Goal: Task Accomplishment & Management: Use online tool/utility

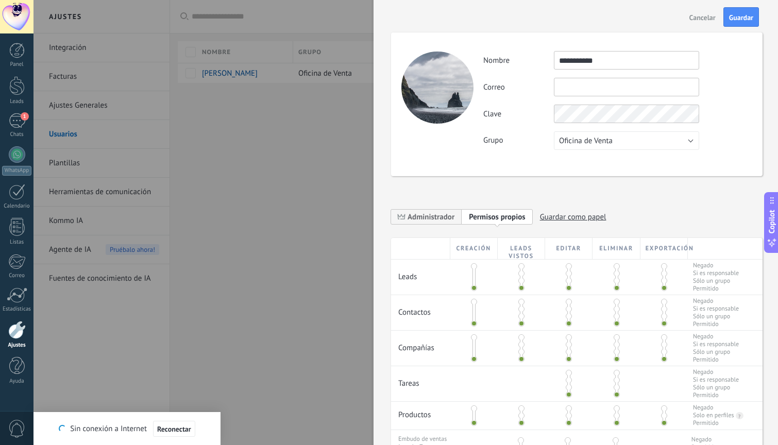
click at [545, 194] on div "**********" at bounding box center [577, 321] width 372 height 619
click at [586, 92] on input "text" at bounding box center [626, 87] width 145 height 19
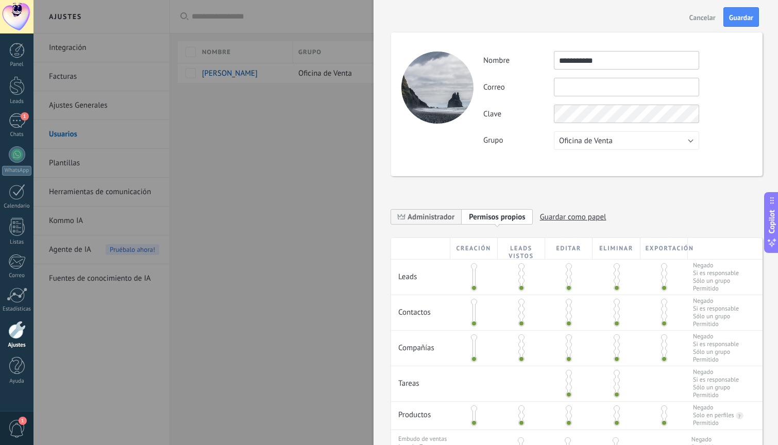
click at [594, 91] on input "text" at bounding box center [626, 87] width 145 height 19
paste input "**********"
click at [625, 87] on input "**********" at bounding box center [626, 87] width 145 height 19
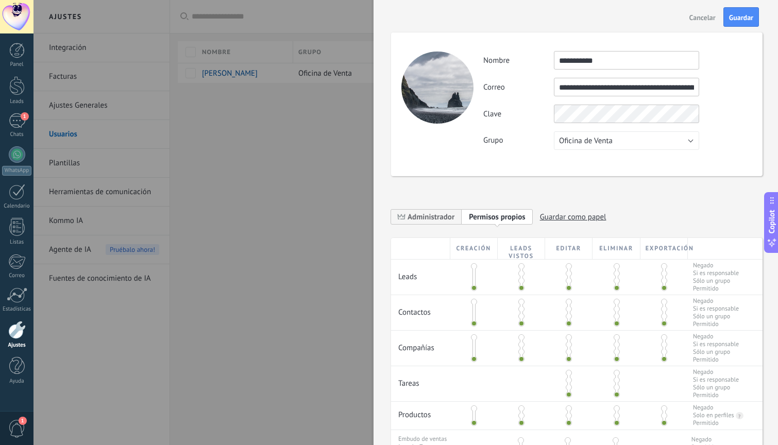
paste input "text"
type input "**********"
click at [572, 117] on div "**********" at bounding box center [617, 100] width 269 height 99
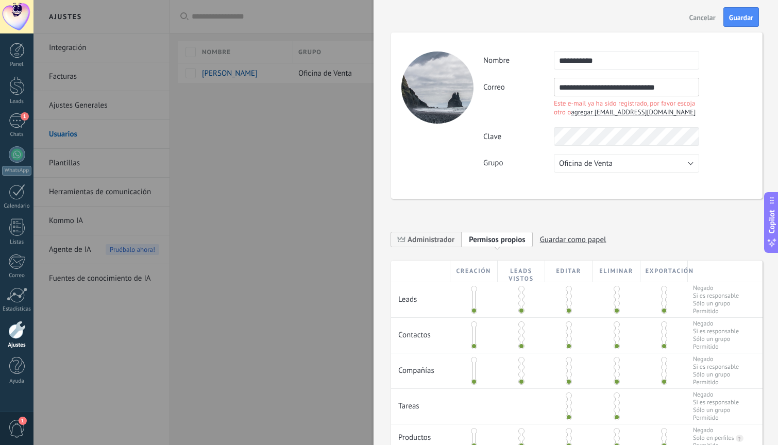
click at [587, 116] on span "agregar [EMAIL_ADDRESS][DOMAIN_NAME]" at bounding box center [633, 112] width 125 height 9
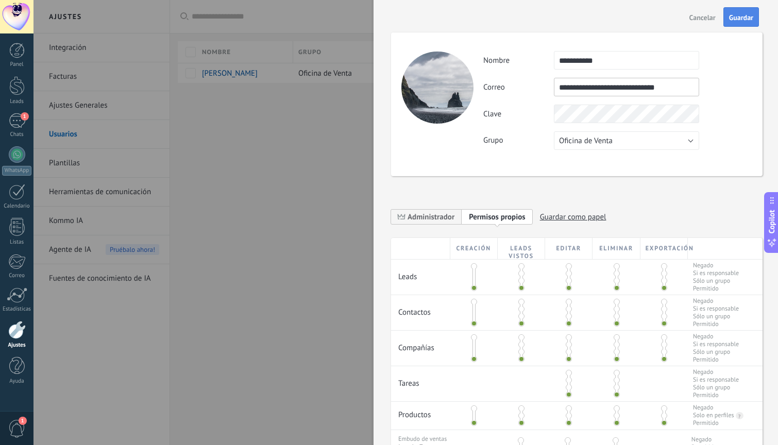
click at [743, 20] on span "Guardar" at bounding box center [741, 17] width 24 height 7
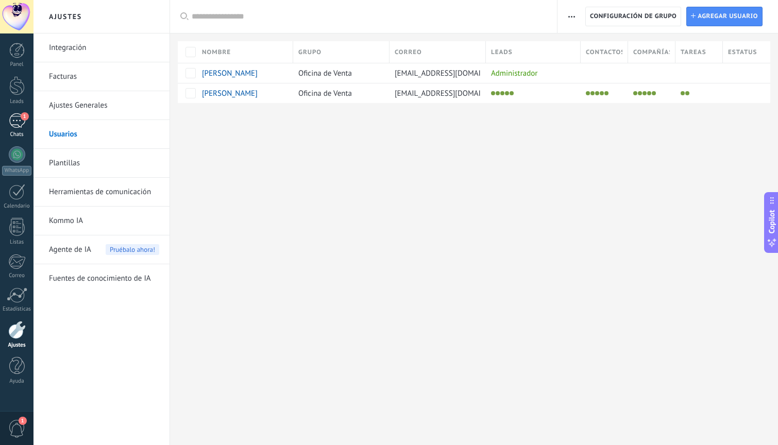
click at [16, 118] on div "1" at bounding box center [17, 120] width 16 height 15
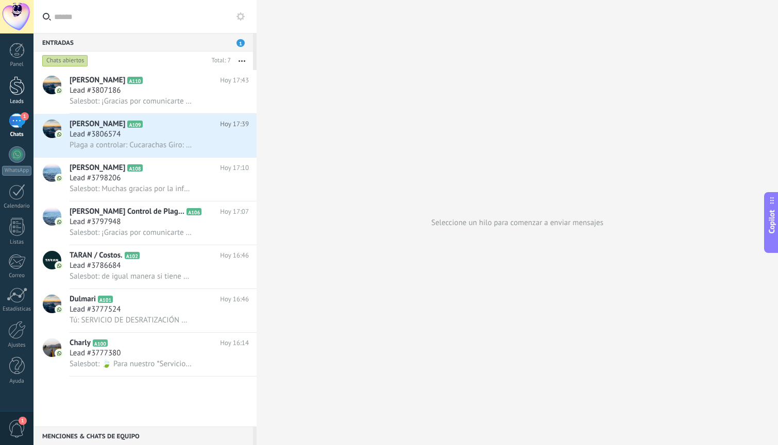
click at [20, 86] on div at bounding box center [16, 85] width 15 height 19
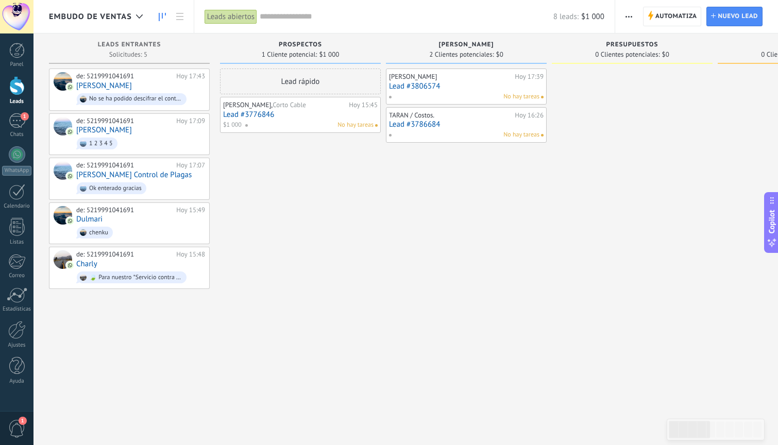
click at [151, 14] on div "Embudo de ventas" at bounding box center [101, 16] width 104 height 33
click at [144, 14] on div at bounding box center [139, 17] width 17 height 20
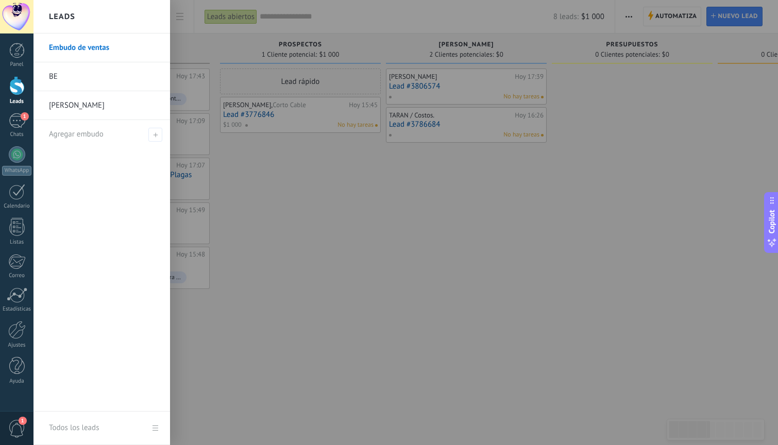
click at [110, 47] on link "Embudo de ventas" at bounding box center [104, 48] width 111 height 29
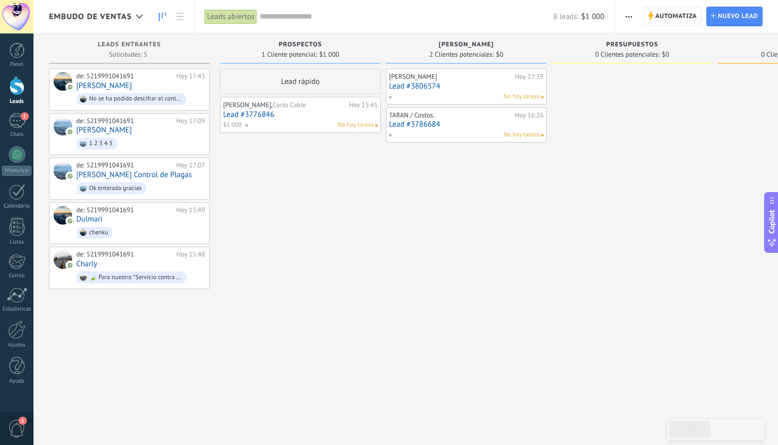
click at [668, 19] on span "Automatiza" at bounding box center [677, 16] width 42 height 19
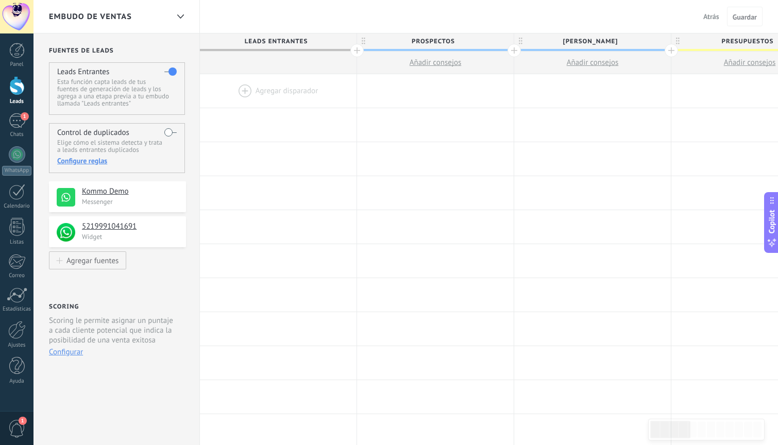
click at [85, 14] on span "Embudo de ventas" at bounding box center [90, 17] width 83 height 10
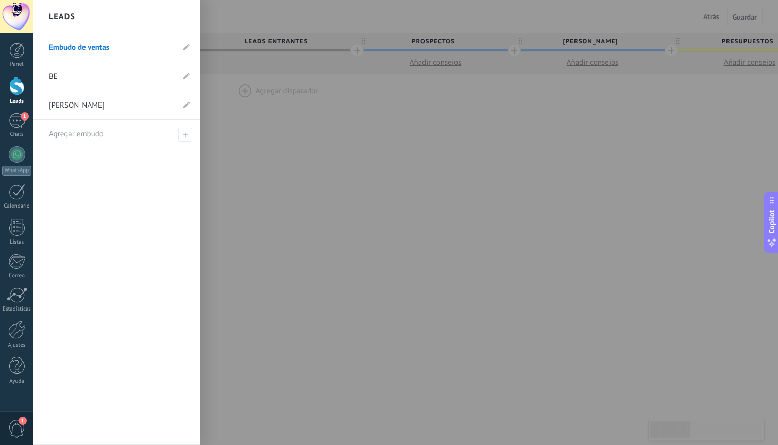
click at [391, 187] on div at bounding box center [423, 222] width 778 height 445
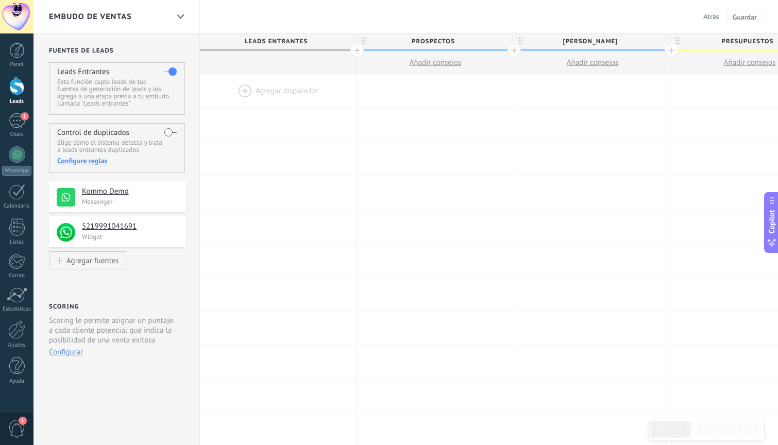
click at [714, 20] on span "Atrás" at bounding box center [712, 16] width 16 height 9
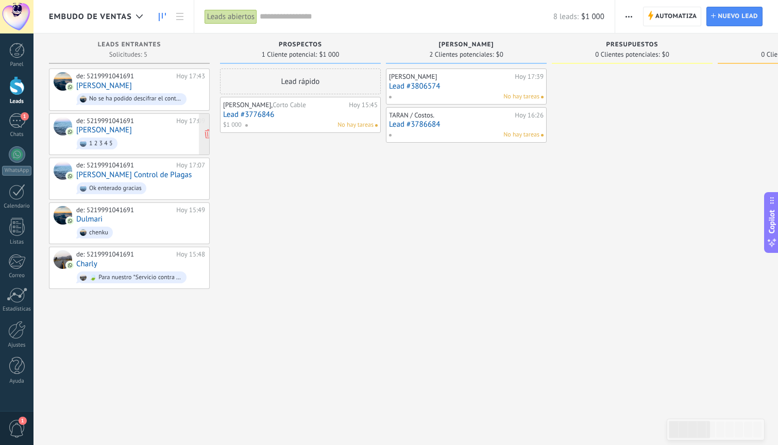
click at [129, 136] on span "1 2 3 4 5" at bounding box center [140, 144] width 129 height 16
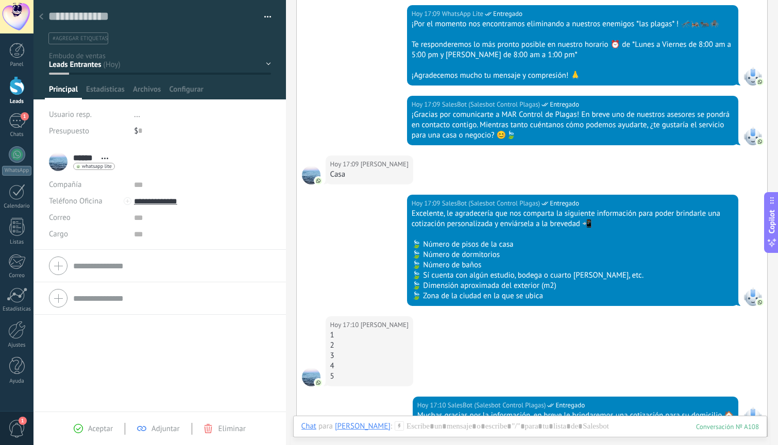
scroll to position [192, 0]
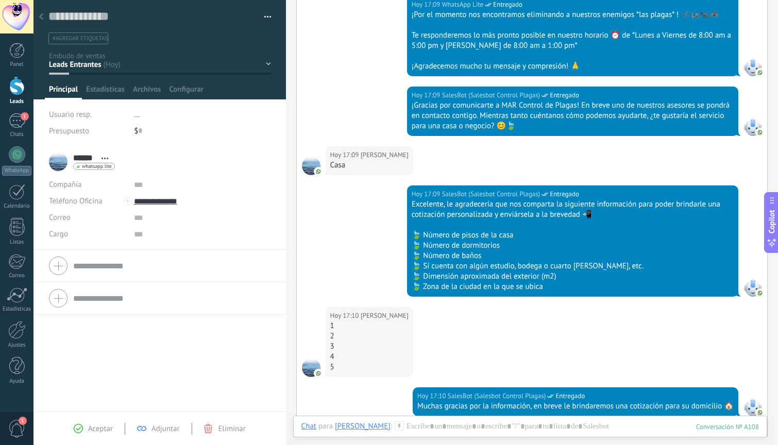
click at [40, 18] on icon at bounding box center [41, 16] width 4 height 6
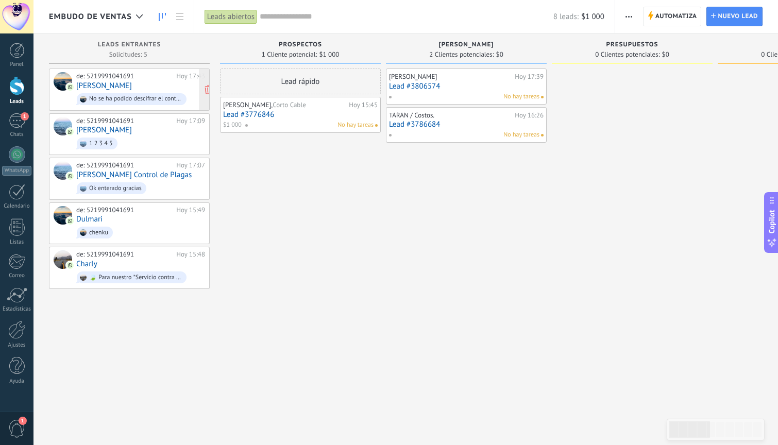
click at [133, 79] on div "de: 5219991041691" at bounding box center [124, 76] width 96 height 8
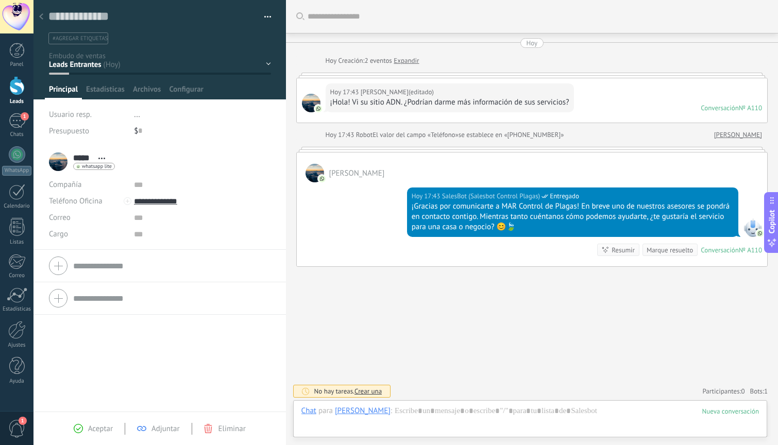
scroll to position [2, 0]
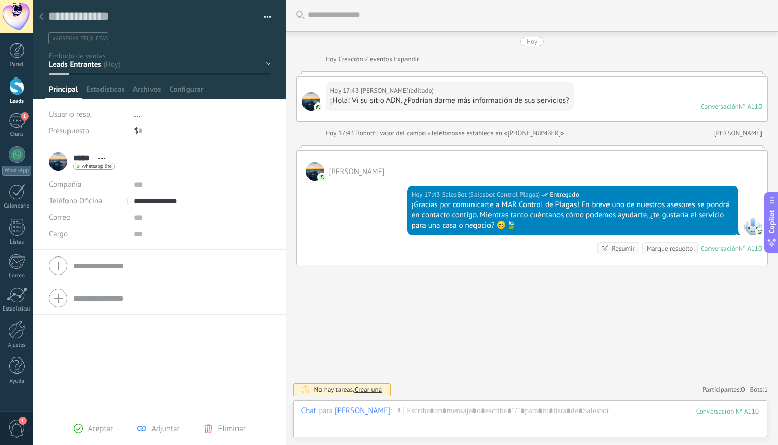
click at [40, 18] on use at bounding box center [41, 16] width 4 height 6
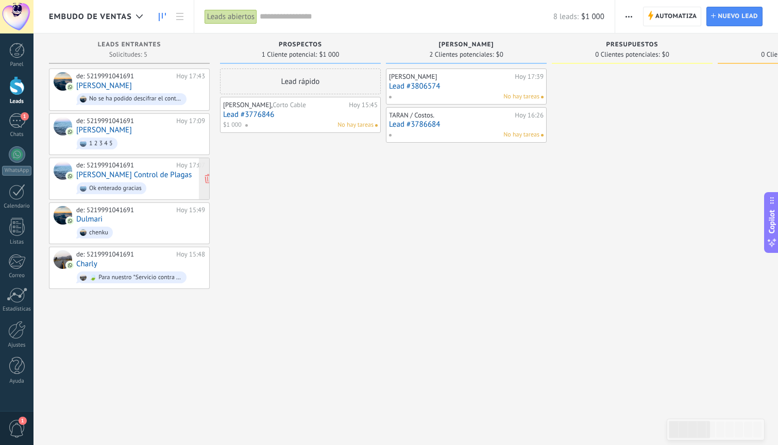
click at [124, 174] on link "[PERSON_NAME] Control de Plagas" at bounding box center [133, 175] width 115 height 9
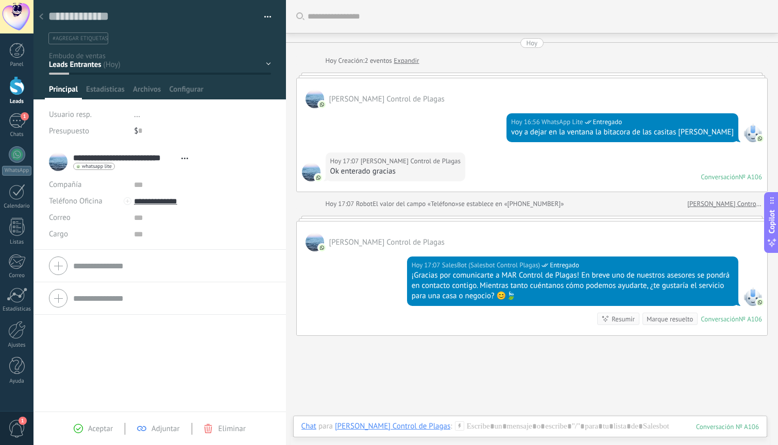
click at [40, 16] on use at bounding box center [41, 16] width 4 height 6
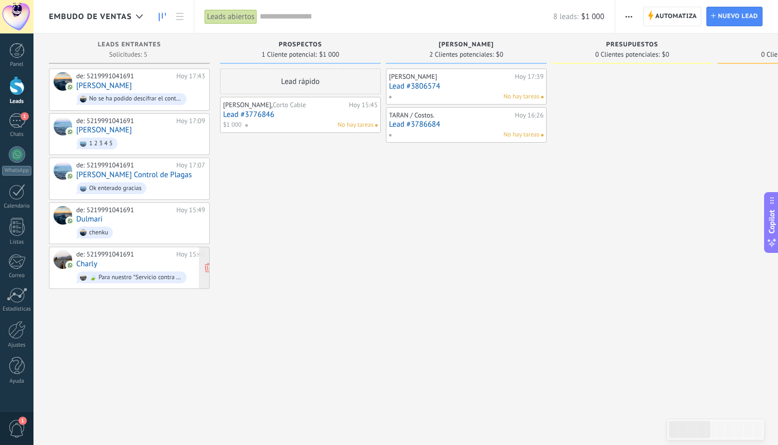
click at [132, 274] on div "🍃 Para nuestro *Servicio contra Termitas*, es necesario realizar un levantamien…" at bounding box center [135, 277] width 93 height 7
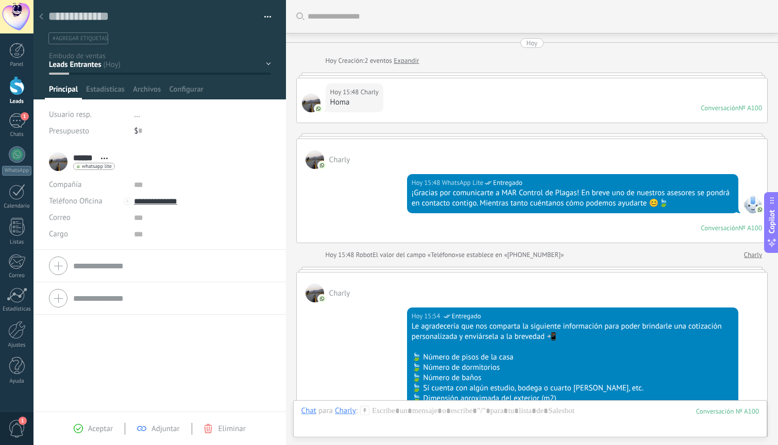
scroll to position [991, 0]
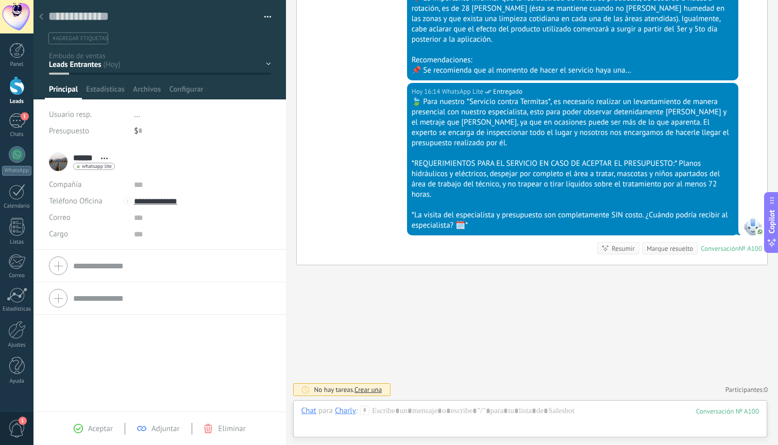
click at [45, 20] on div at bounding box center [41, 17] width 14 height 20
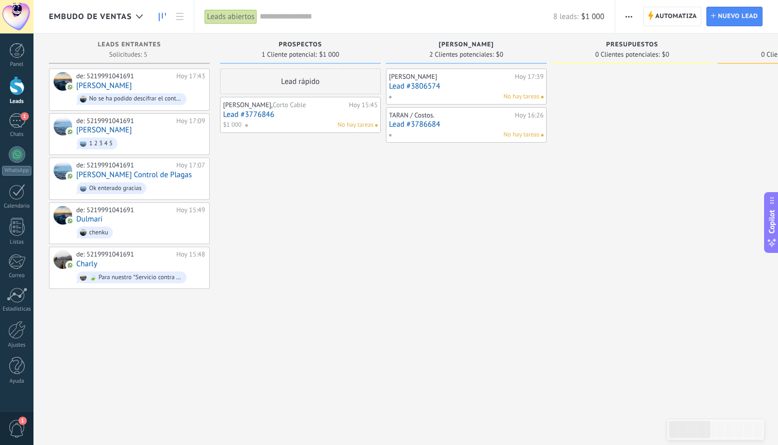
click at [419, 124] on link "Lead #3786684" at bounding box center [466, 124] width 155 height 9
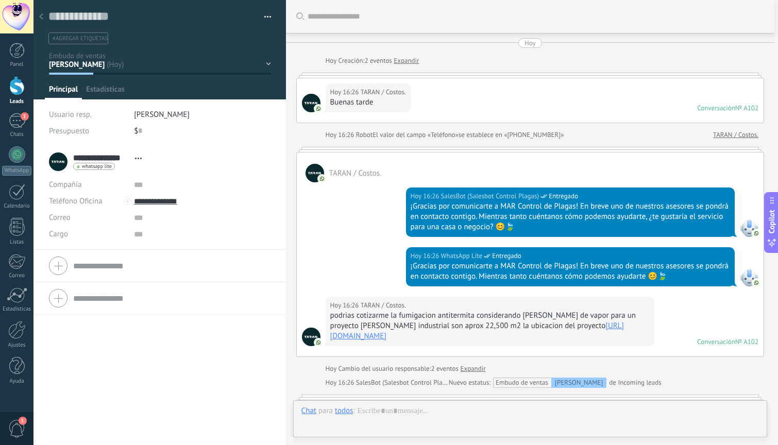
scroll to position [289, 0]
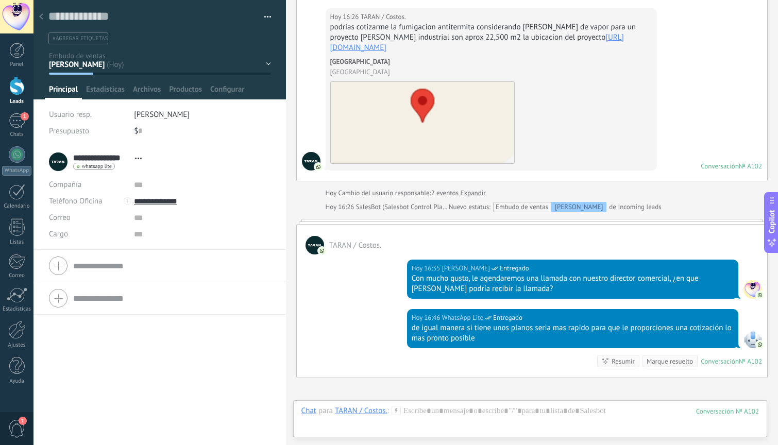
click at [42, 14] on use at bounding box center [41, 16] width 4 height 6
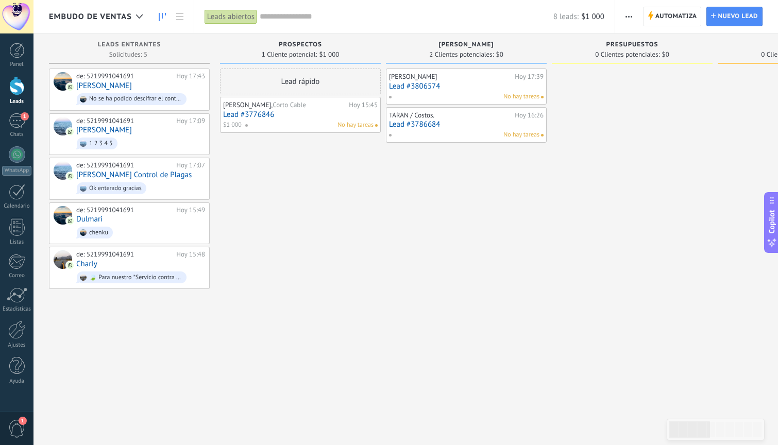
click at [406, 88] on link "Lead #3806574" at bounding box center [466, 86] width 155 height 9
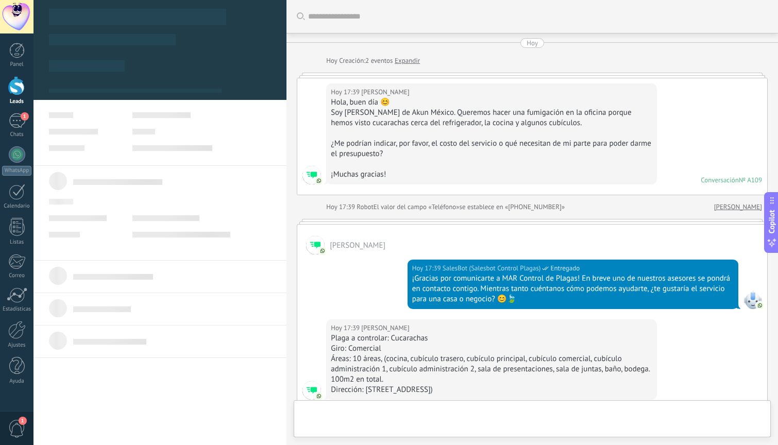
type textarea "**********"
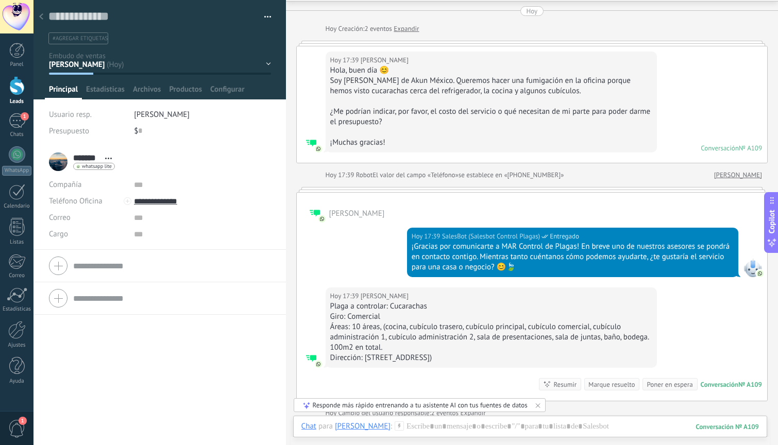
scroll to position [51, 0]
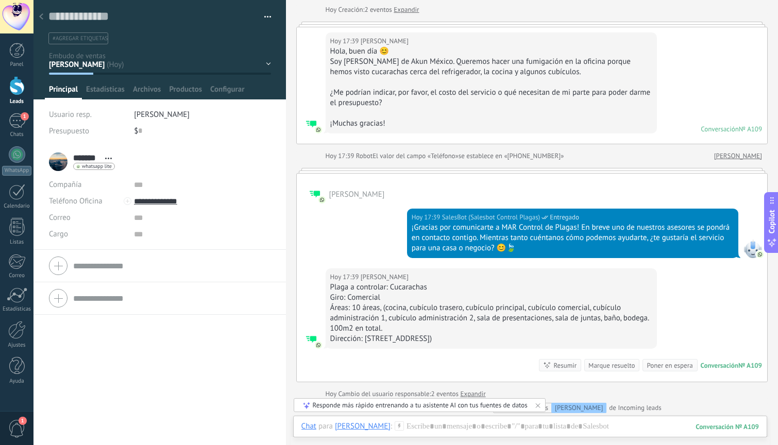
click at [43, 14] on icon at bounding box center [41, 16] width 4 height 6
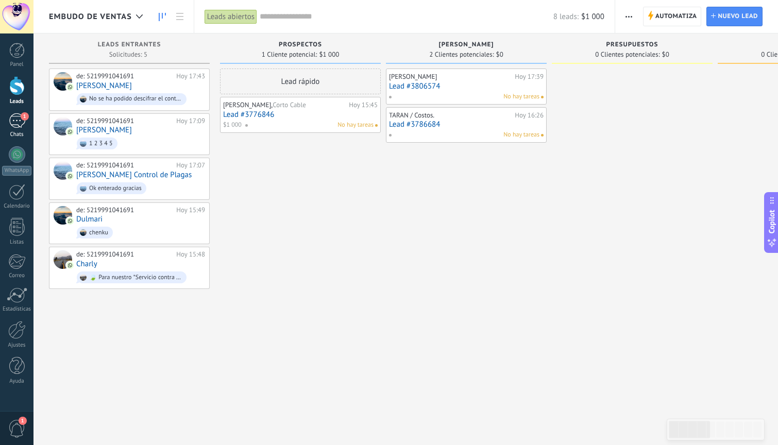
click at [18, 120] on div "1" at bounding box center [17, 120] width 16 height 15
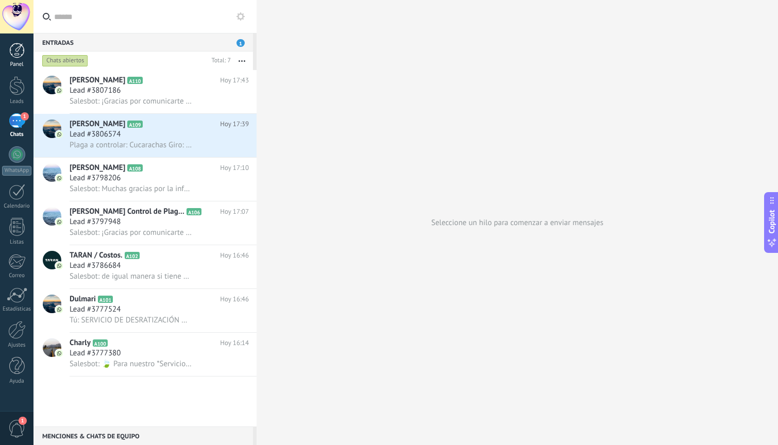
click at [16, 48] on div at bounding box center [16, 50] width 15 height 15
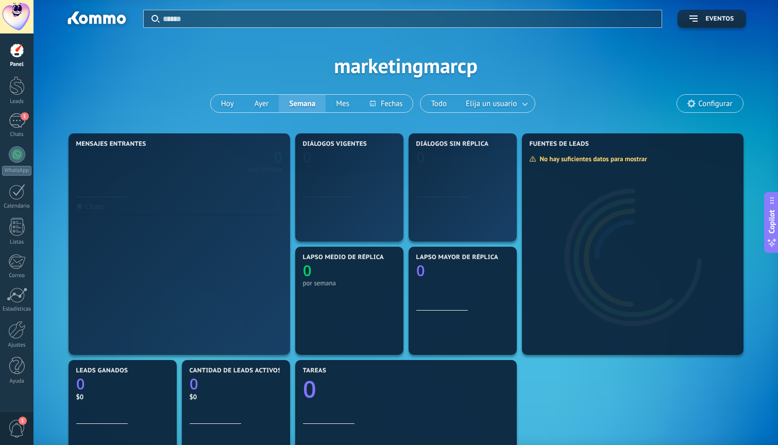
click at [19, 18] on div at bounding box center [17, 17] width 34 height 34
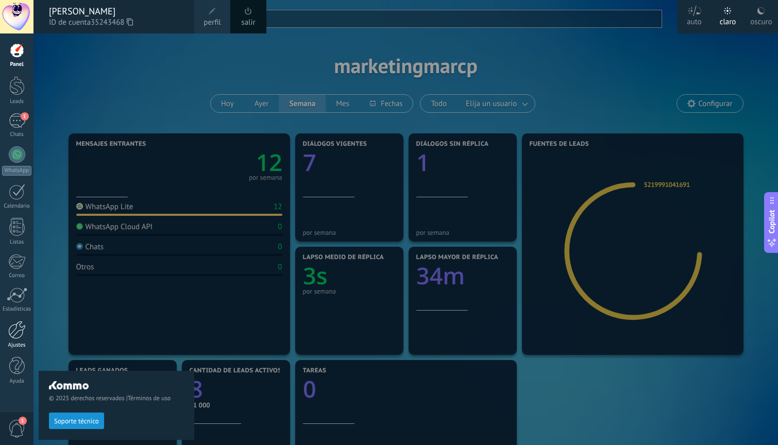
click at [22, 336] on div at bounding box center [17, 330] width 18 height 18
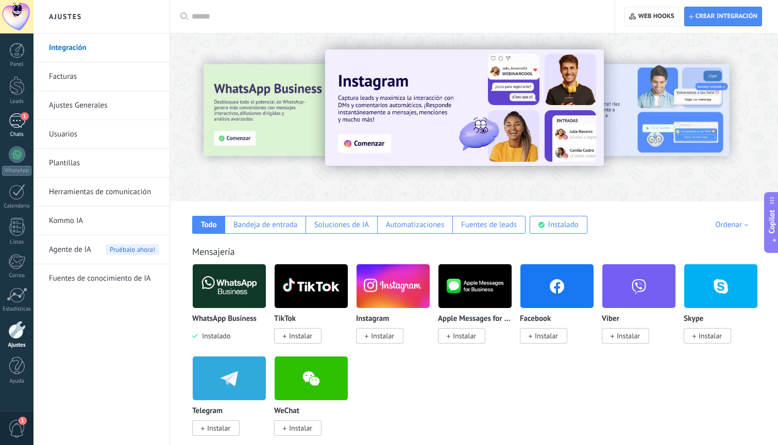
click at [21, 116] on span "1" at bounding box center [25, 116] width 8 height 8
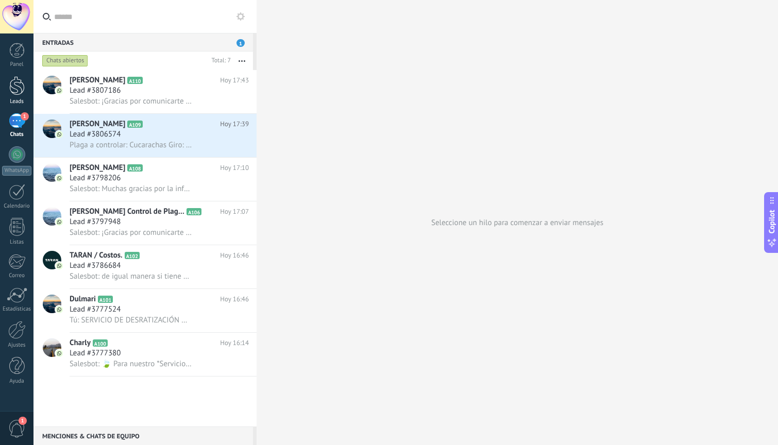
click at [23, 91] on div at bounding box center [16, 85] width 15 height 19
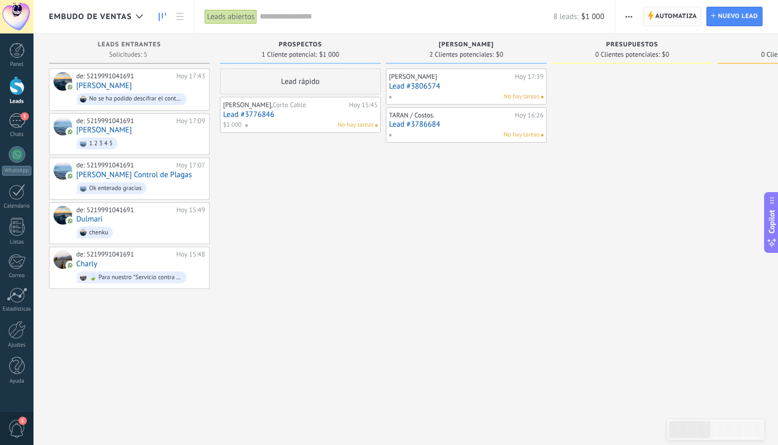
click at [676, 20] on span "Automatiza" at bounding box center [677, 16] width 42 height 19
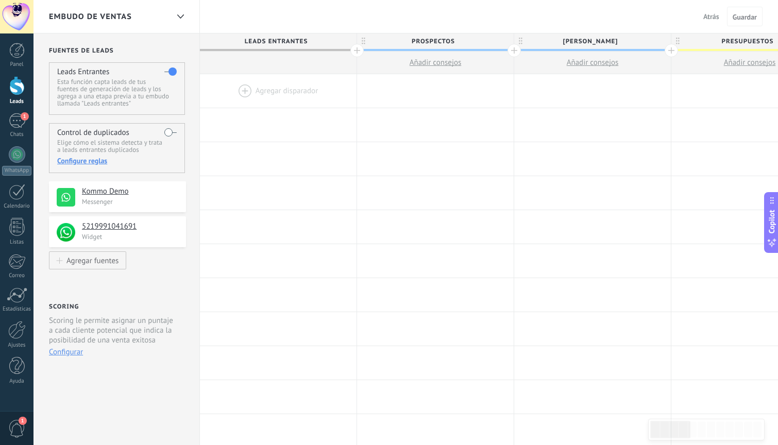
click at [274, 91] on div at bounding box center [278, 91] width 157 height 34
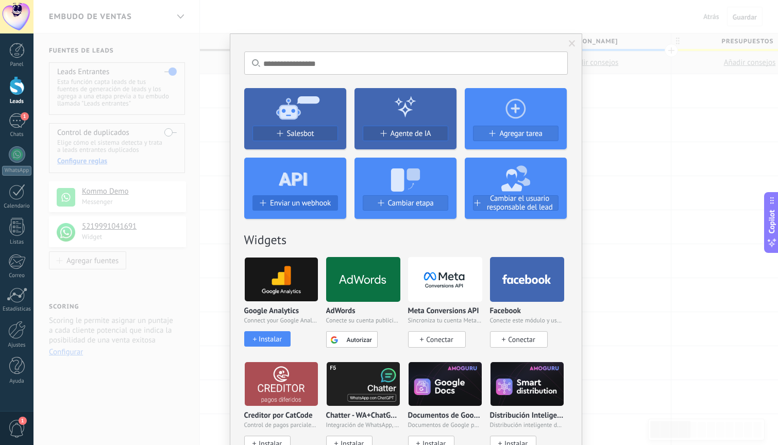
click at [311, 197] on button "Enviar un webhook" at bounding box center [296, 202] width 86 height 15
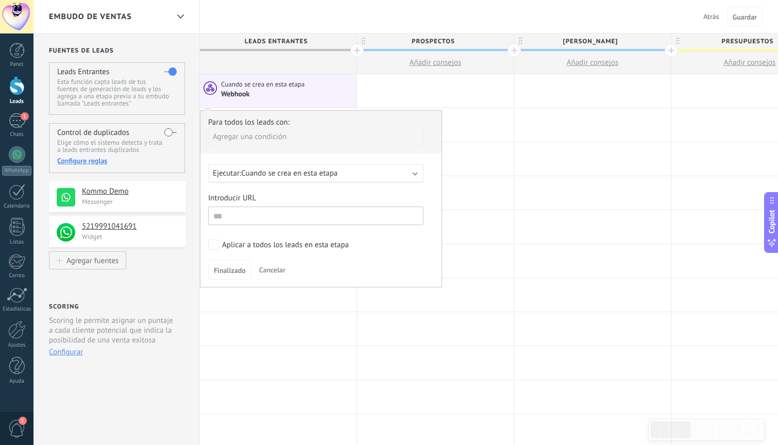
click at [321, 89] on div "Cuando se crea en esta etapa" at bounding box center [287, 84] width 133 height 9
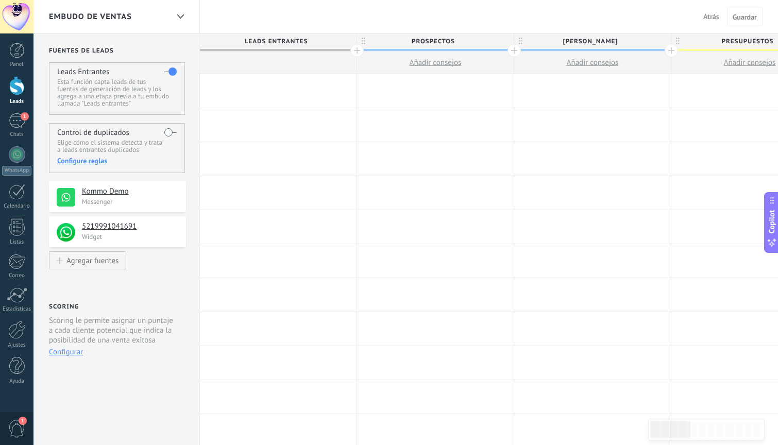
click at [269, 81] on div at bounding box center [278, 91] width 157 height 34
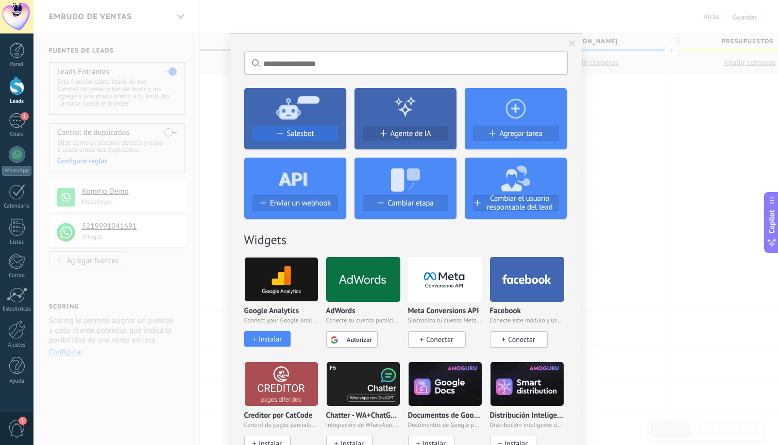
click at [305, 130] on span "Salesbot" at bounding box center [300, 133] width 27 height 9
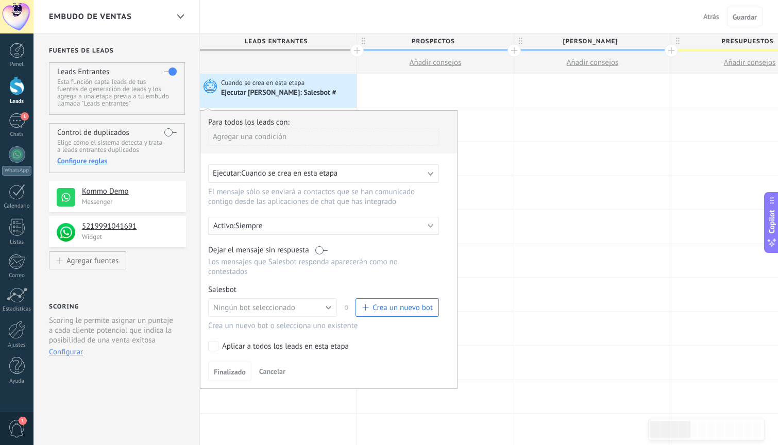
click at [419, 176] on div "Ejecutar: Cuando se crea en esta etapa" at bounding box center [319, 174] width 213 height 10
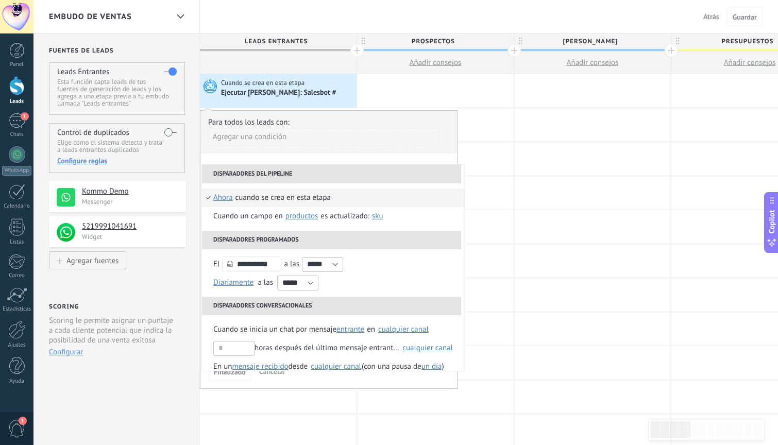
click at [411, 141] on div "Agregar una condición" at bounding box center [323, 137] width 231 height 18
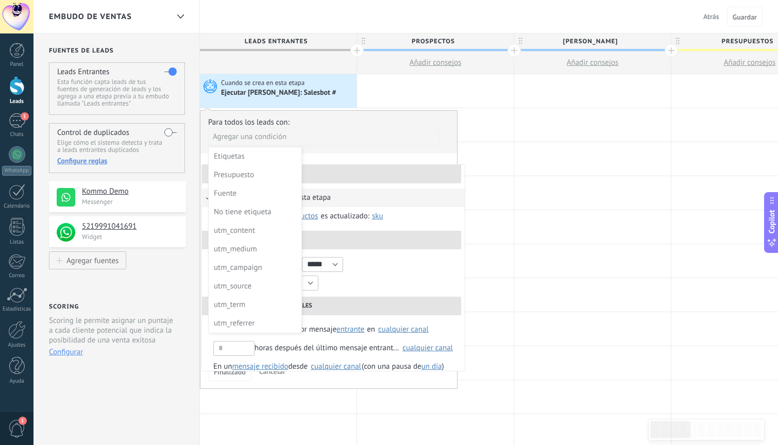
click at [410, 157] on div at bounding box center [329, 250] width 257 height 278
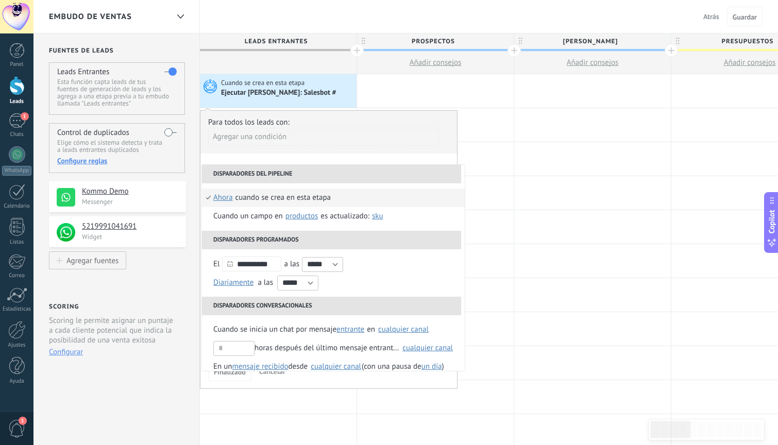
click at [426, 157] on div "**********" at bounding box center [329, 249] width 258 height 279
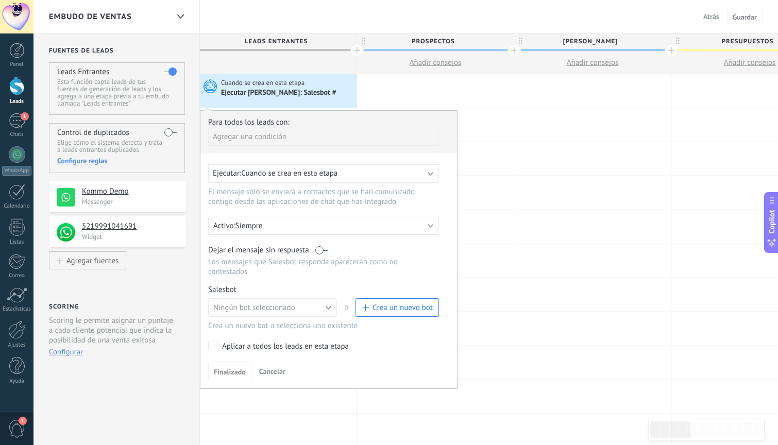
click at [375, 309] on span "Crea un nuevo bot" at bounding box center [403, 308] width 60 height 10
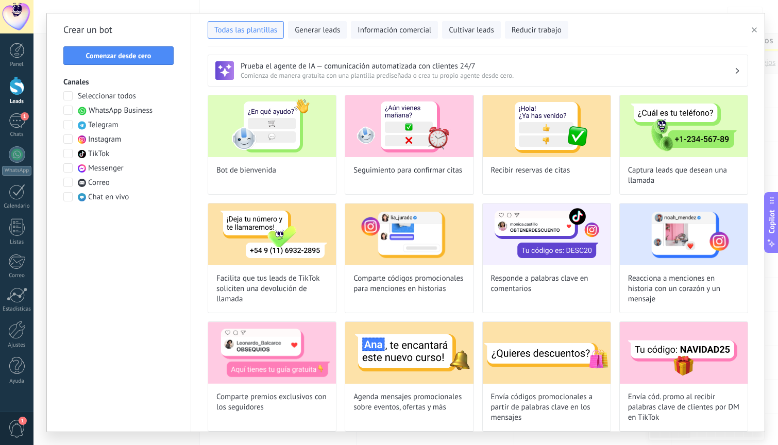
click at [104, 109] on span "WhatsApp Business" at bounding box center [121, 111] width 64 height 10
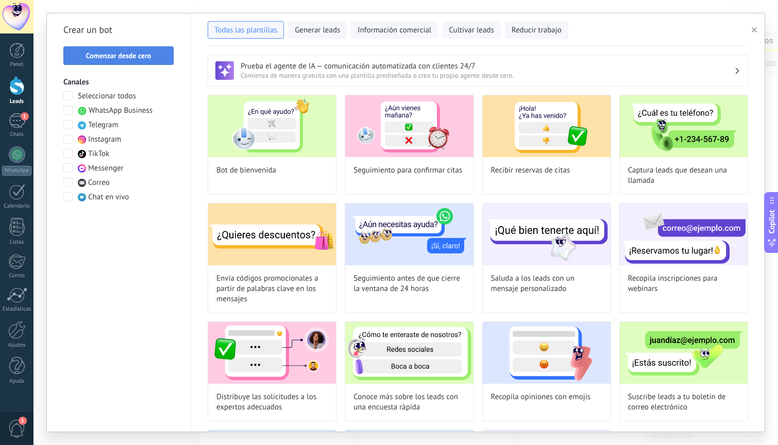
click at [136, 54] on span "Comenzar desde cero" at bounding box center [118, 55] width 65 height 7
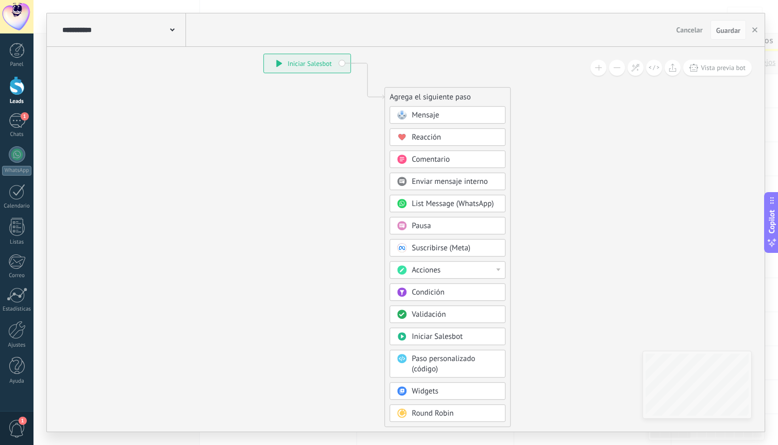
click at [433, 412] on span "Round Robin" at bounding box center [433, 414] width 42 height 10
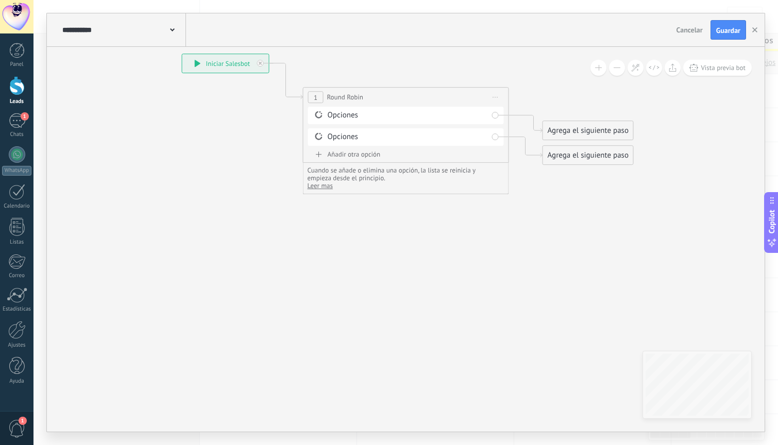
click at [350, 115] on div "Opciones" at bounding box center [408, 115] width 160 height 10
click at [461, 115] on div "Opciones" at bounding box center [408, 115] width 160 height 10
click at [587, 130] on div "Agrega el siguiente paso" at bounding box center [588, 130] width 90 height 17
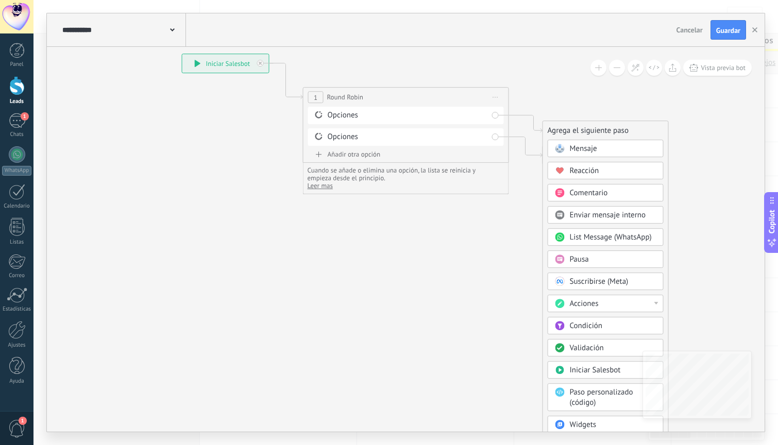
click at [609, 300] on div "Acciones" at bounding box center [613, 304] width 87 height 10
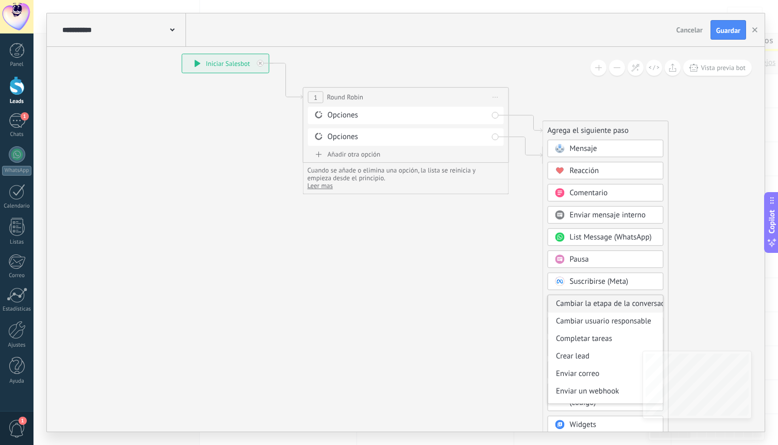
scroll to position [74, 0]
click at [619, 323] on div "Cambiar usuario responsable" at bounding box center [605, 318] width 115 height 18
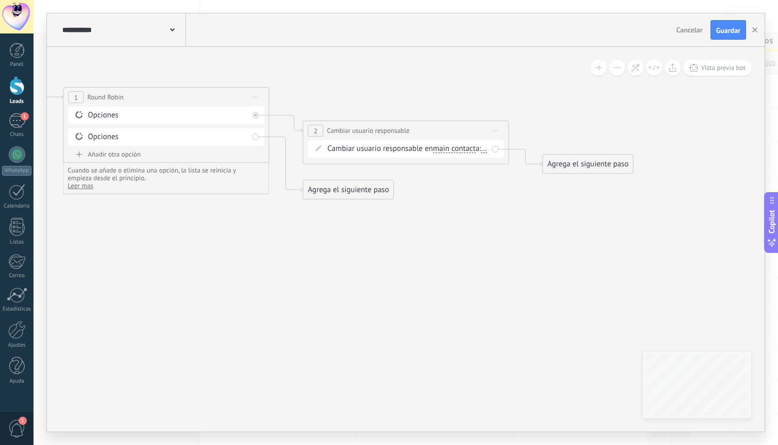
click at [481, 153] on span "..." at bounding box center [484, 149] width 6 height 8
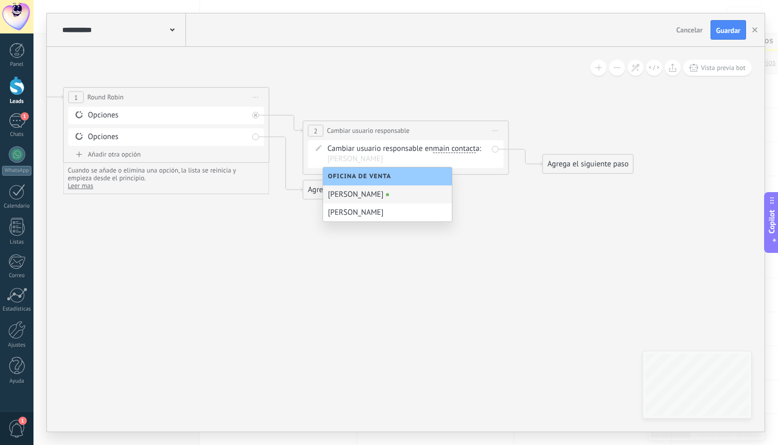
click at [359, 198] on div "[PERSON_NAME]" at bounding box center [387, 195] width 129 height 18
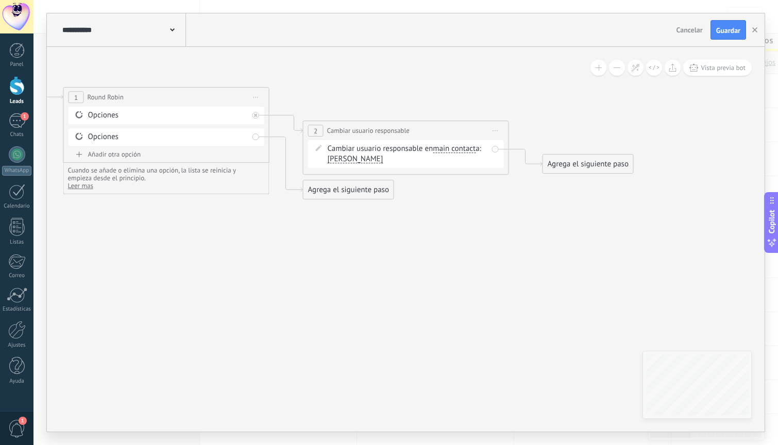
click at [599, 160] on div "Agrega el siguiente paso" at bounding box center [588, 164] width 90 height 17
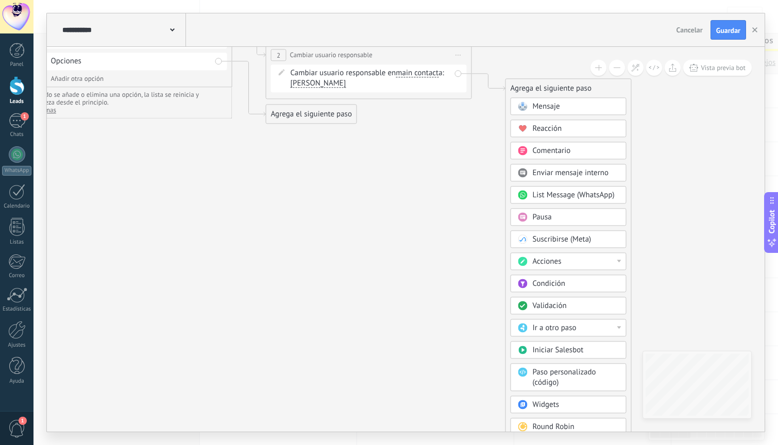
click at [574, 265] on div "Acciones" at bounding box center [576, 262] width 87 height 10
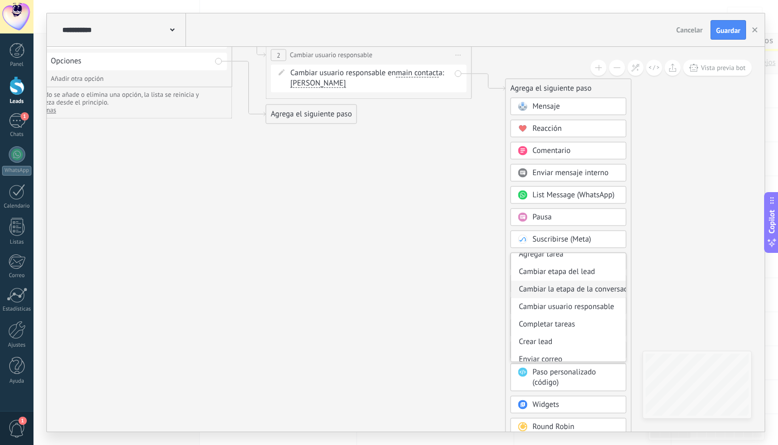
scroll to position [72, 0]
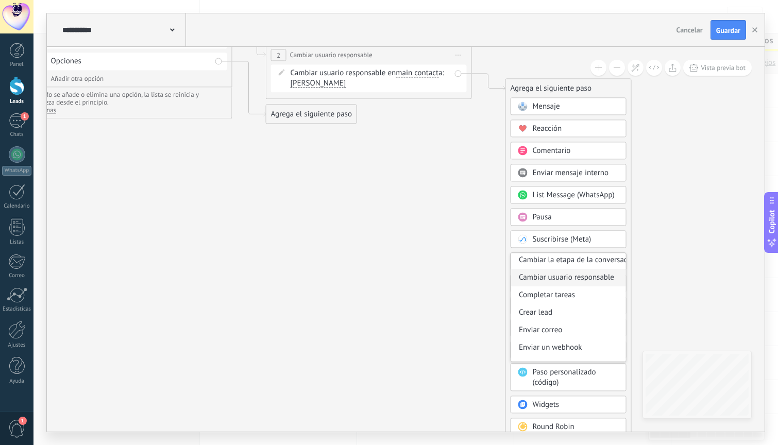
click at [582, 278] on div "Cambiar usuario responsable" at bounding box center [568, 278] width 115 height 18
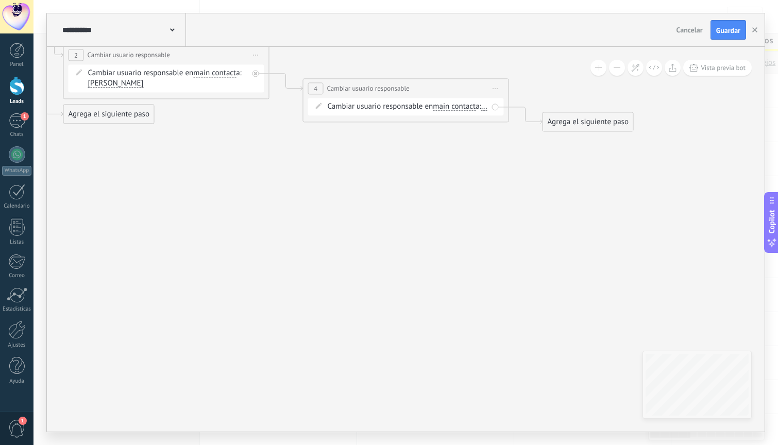
click at [446, 105] on span "main contact" at bounding box center [454, 107] width 43 height 8
click at [446, 105] on button "main contact" at bounding box center [492, 106] width 129 height 19
click at [471, 165] on span "acuerdo" at bounding box center [484, 161] width 125 height 10
click at [471, 107] on span "..." at bounding box center [468, 107] width 6 height 8
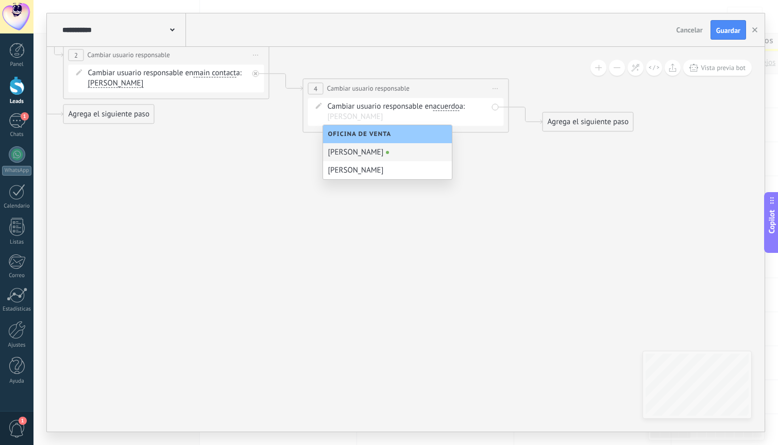
click at [362, 155] on div "[PERSON_NAME]" at bounding box center [387, 152] width 129 height 18
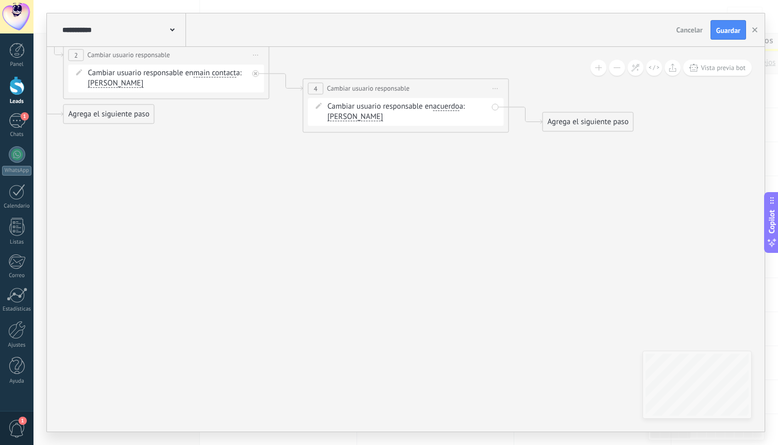
click at [557, 121] on div "Agrega el siguiente paso" at bounding box center [588, 121] width 90 height 17
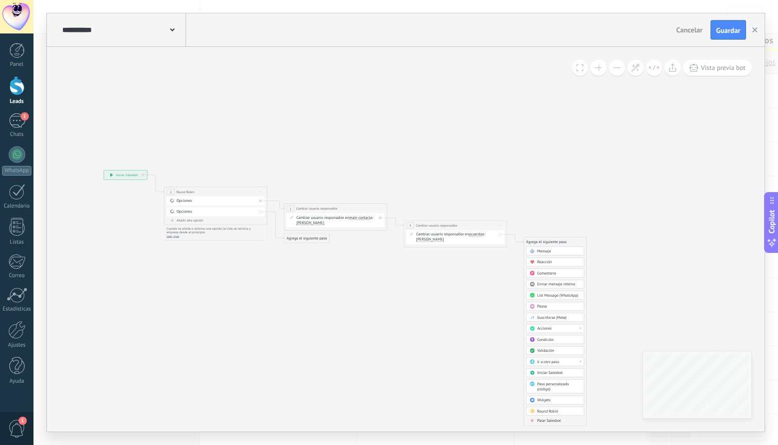
click at [544, 422] on span "Parar Salesbot" at bounding box center [550, 421] width 24 height 5
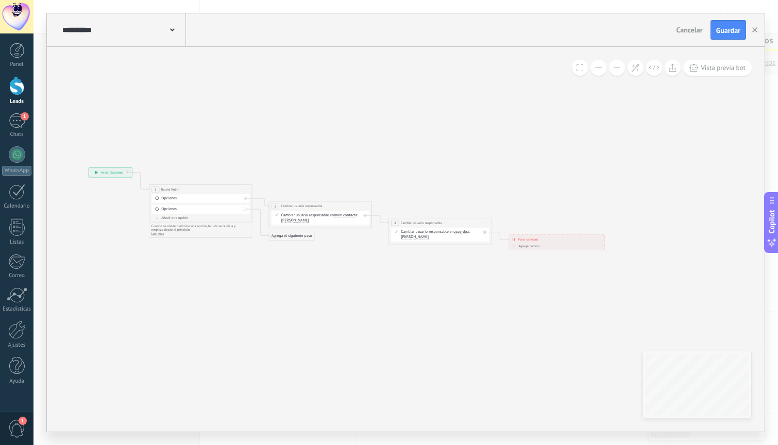
click at [363, 206] on span "Iniciar vista previa aquí Cambiar nombre Duplicar [GEOGRAPHIC_DATA]" at bounding box center [365, 207] width 8 height 8
click at [380, 231] on div "Duplicar" at bounding box center [388, 231] width 51 height 9
click at [289, 265] on span "[PERSON_NAME]" at bounding box center [295, 264] width 28 height 4
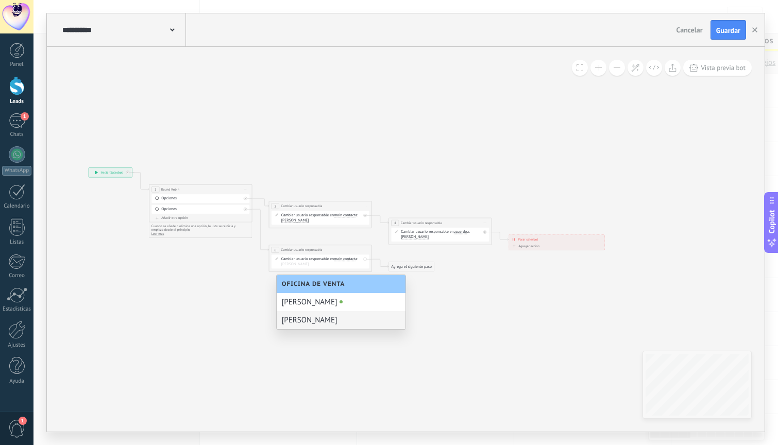
click at [303, 323] on div "[PERSON_NAME]" at bounding box center [341, 320] width 129 height 18
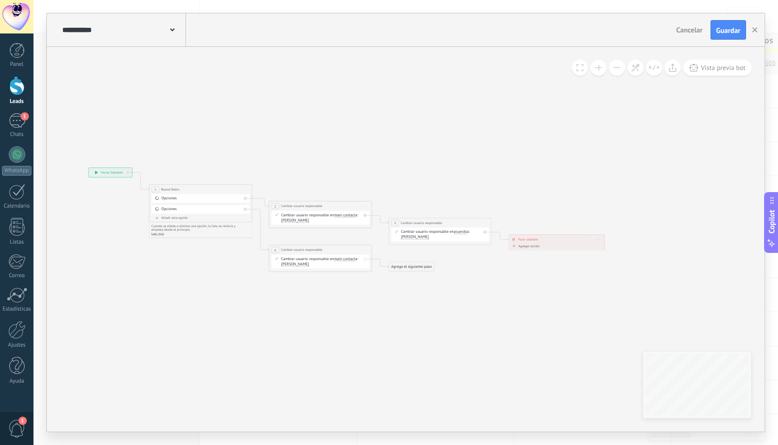
click at [486, 223] on span "Iniciar vista previa aquí Cambiar nombre Duplicar [GEOGRAPHIC_DATA]" at bounding box center [485, 223] width 8 height 8
click at [493, 248] on div "Duplicar" at bounding box center [508, 247] width 51 height 9
click at [414, 280] on span "[PERSON_NAME]" at bounding box center [415, 281] width 28 height 4
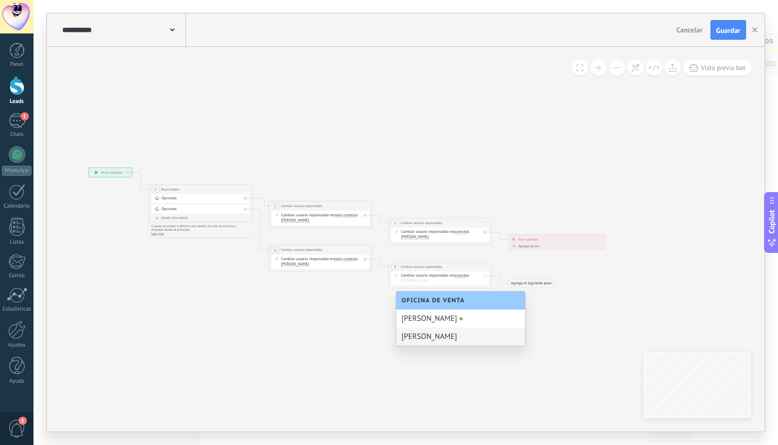
click at [420, 333] on div "[PERSON_NAME]" at bounding box center [460, 337] width 129 height 18
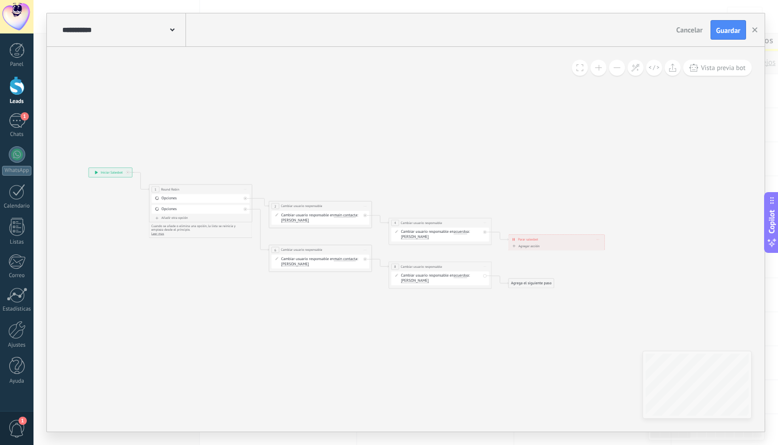
click at [527, 284] on div "Agrega el siguiente paso" at bounding box center [531, 283] width 45 height 9
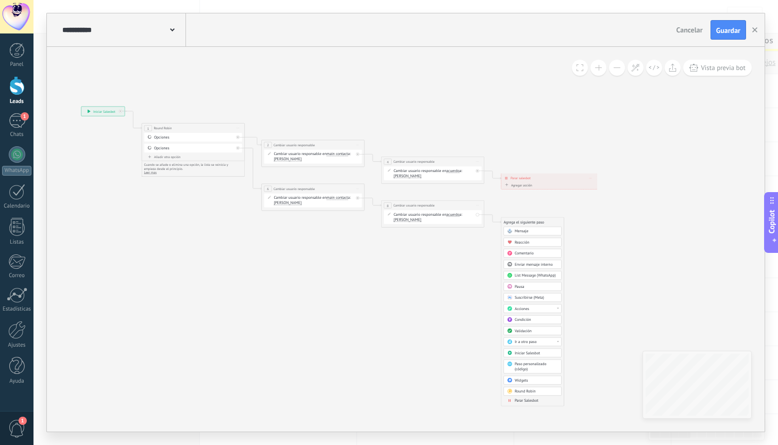
click at [540, 403] on div "Parar Salesbot" at bounding box center [536, 400] width 43 height 5
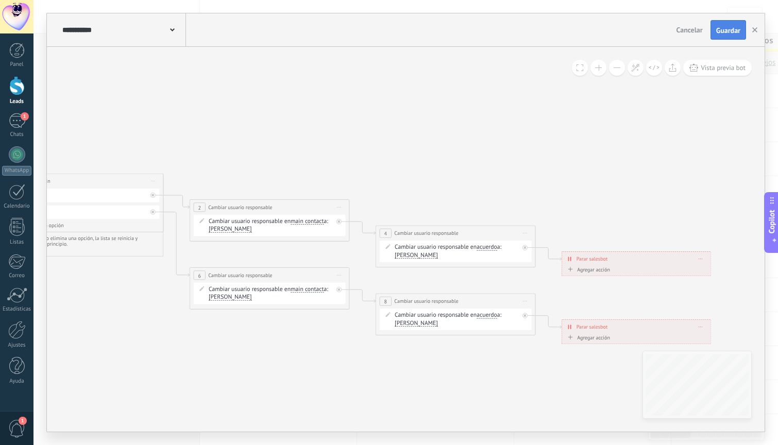
click at [729, 30] on span "Guardar" at bounding box center [728, 30] width 24 height 7
click at [759, 29] on button "button" at bounding box center [754, 30] width 15 height 20
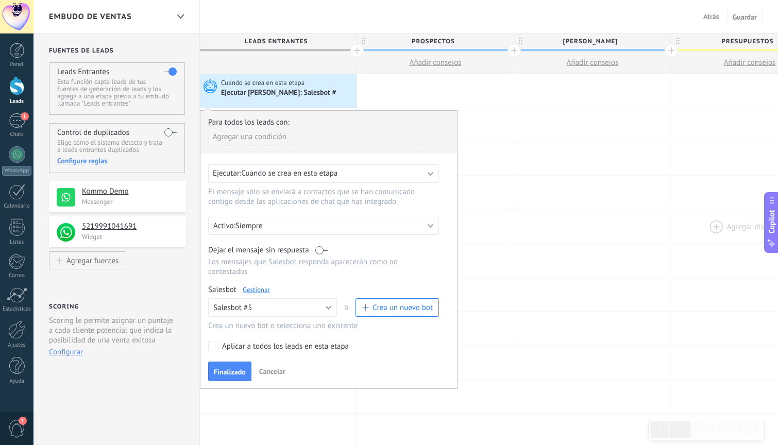
click at [679, 239] on div at bounding box center [750, 227] width 157 height 34
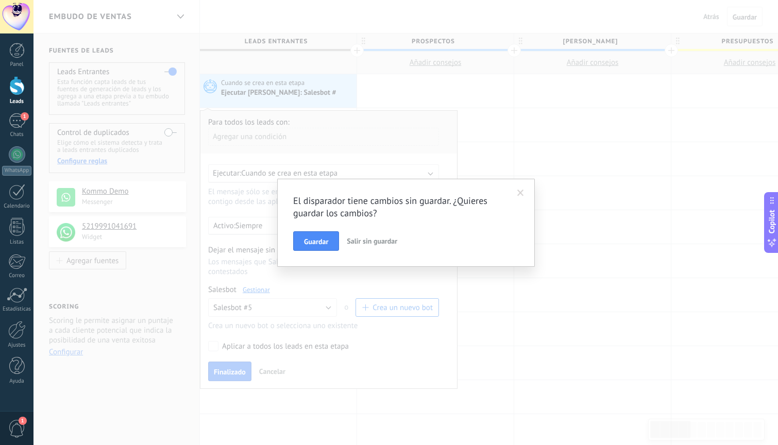
click at [523, 189] on span at bounding box center [520, 194] width 17 height 18
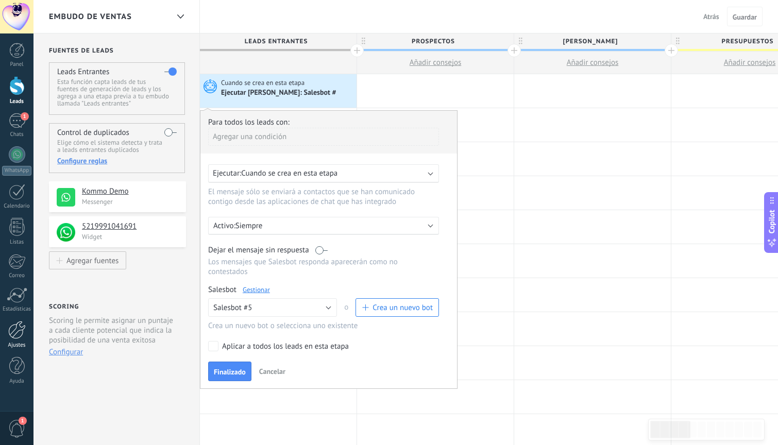
click at [16, 326] on div at bounding box center [17, 330] width 18 height 18
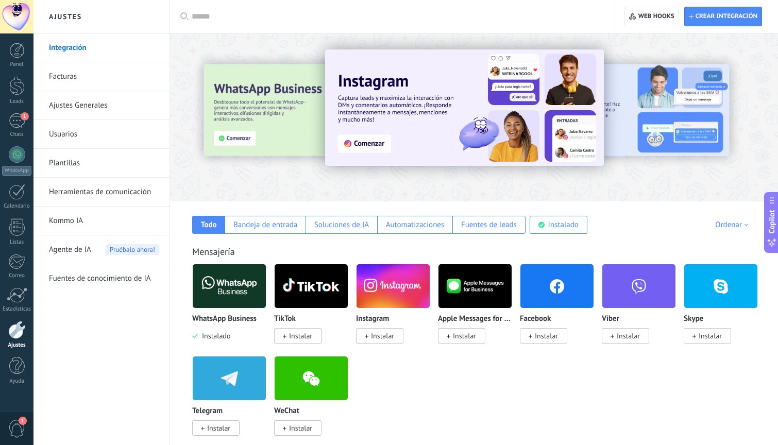
click at [77, 108] on link "Ajustes Generales" at bounding box center [104, 105] width 110 height 29
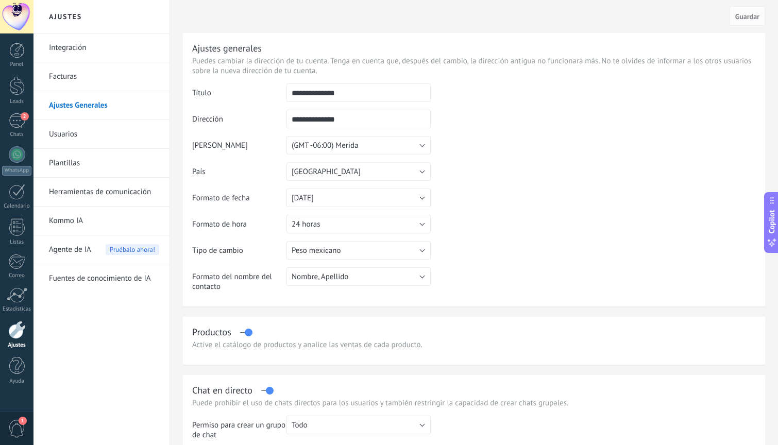
click at [20, 112] on div "Panel Leads 2 Chats WhatsApp Clientes" at bounding box center [17, 219] width 34 height 353
click at [20, 87] on div at bounding box center [16, 85] width 15 height 19
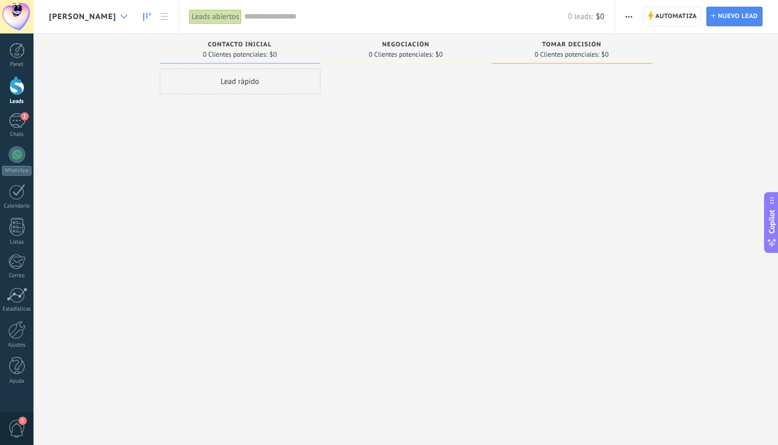
click at [115, 10] on div at bounding box center [123, 17] width 17 height 20
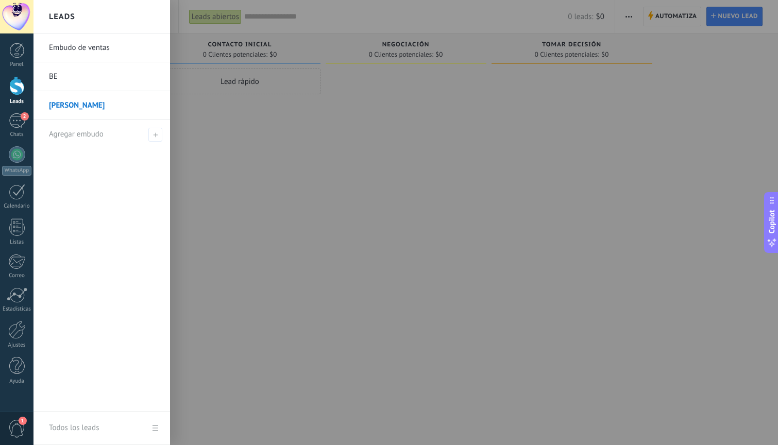
click at [85, 75] on link "BE" at bounding box center [104, 76] width 111 height 29
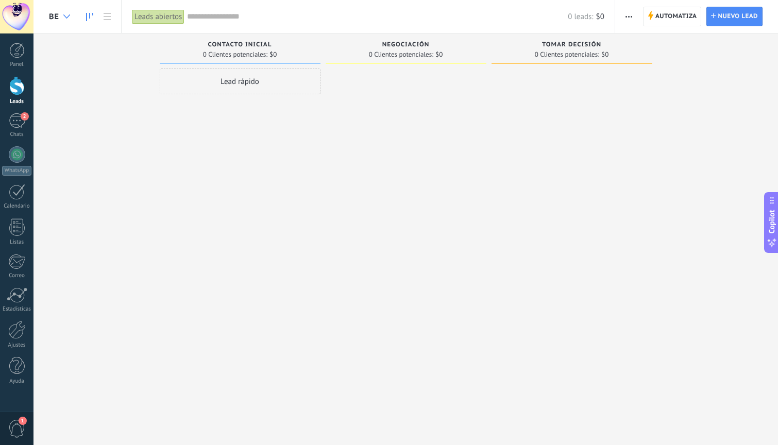
click at [59, 10] on div at bounding box center [66, 17] width 17 height 20
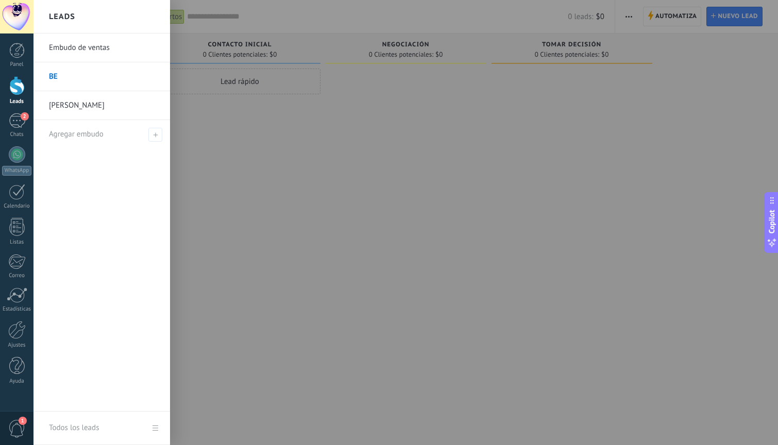
click at [119, 45] on link "Embudo de ventas" at bounding box center [104, 48] width 111 height 29
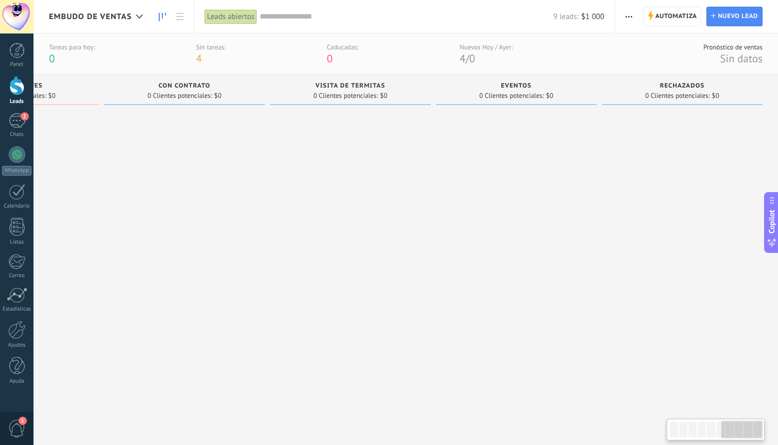
scroll to position [0, 946]
